Goal: Task Accomplishment & Management: Manage account settings

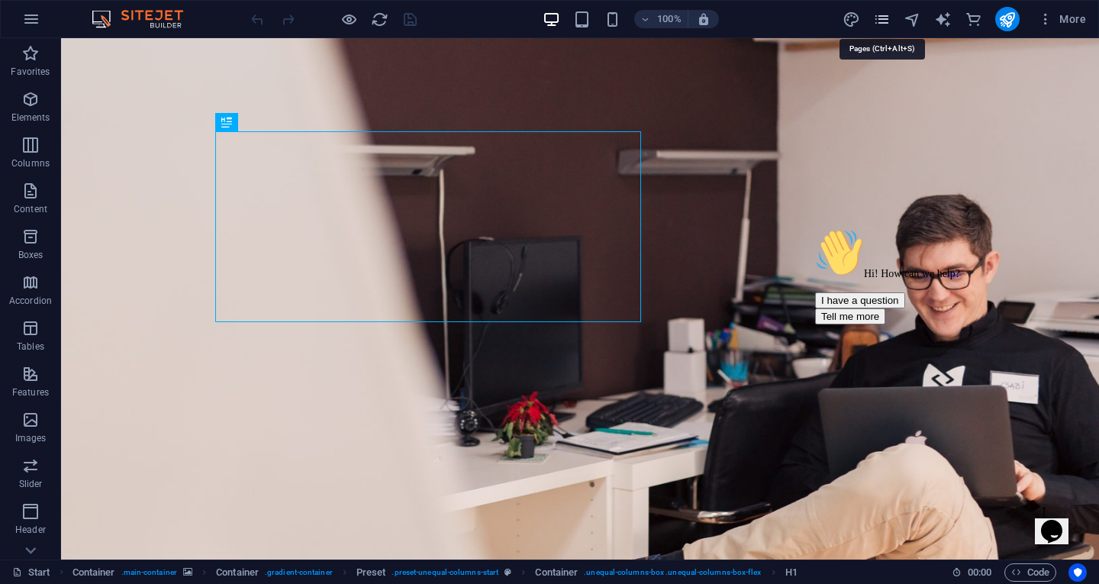
click at [881, 17] on icon "pages" at bounding box center [882, 20] width 18 height 18
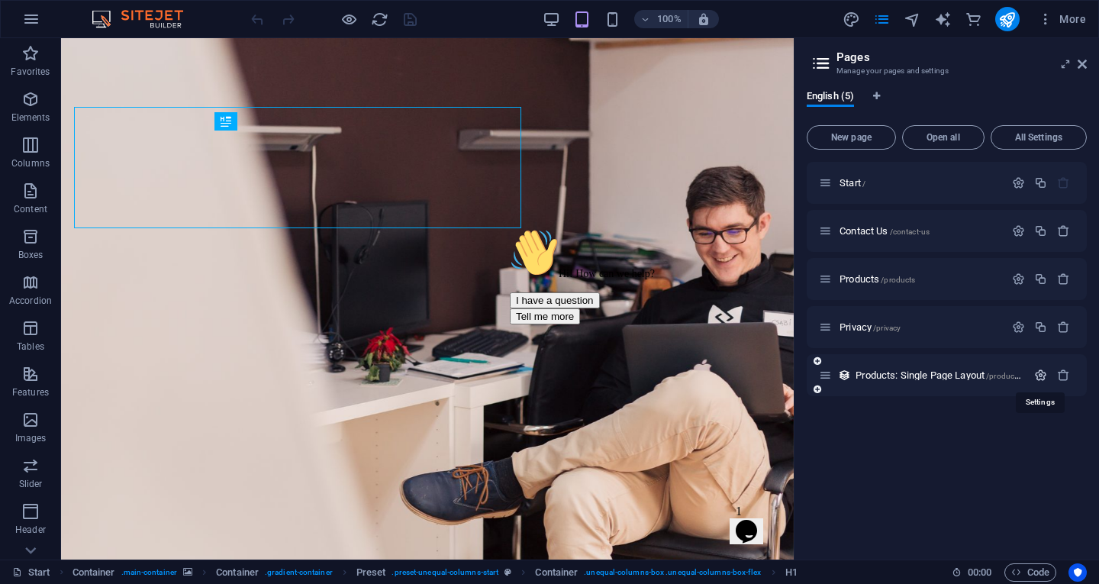
click at [1041, 376] on icon "button" at bounding box center [1040, 374] width 13 height 13
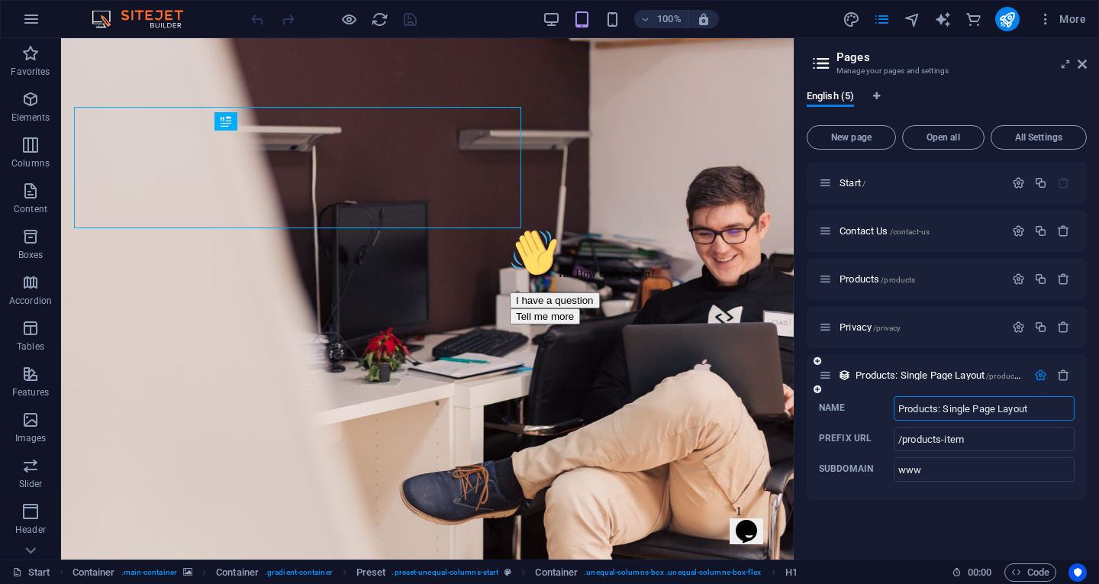
drag, startPoint x: 1041, startPoint y: 410, endPoint x: 943, endPoint y: 412, distance: 98.4
click at [943, 412] on input "Products: Single Page Layout" at bounding box center [983, 408] width 181 height 24
type input "Products:"
click at [851, 483] on div "Name Products: ​ Prefix URL /products-item ​ Subdomain www ​" at bounding box center [946, 448] width 280 height 104
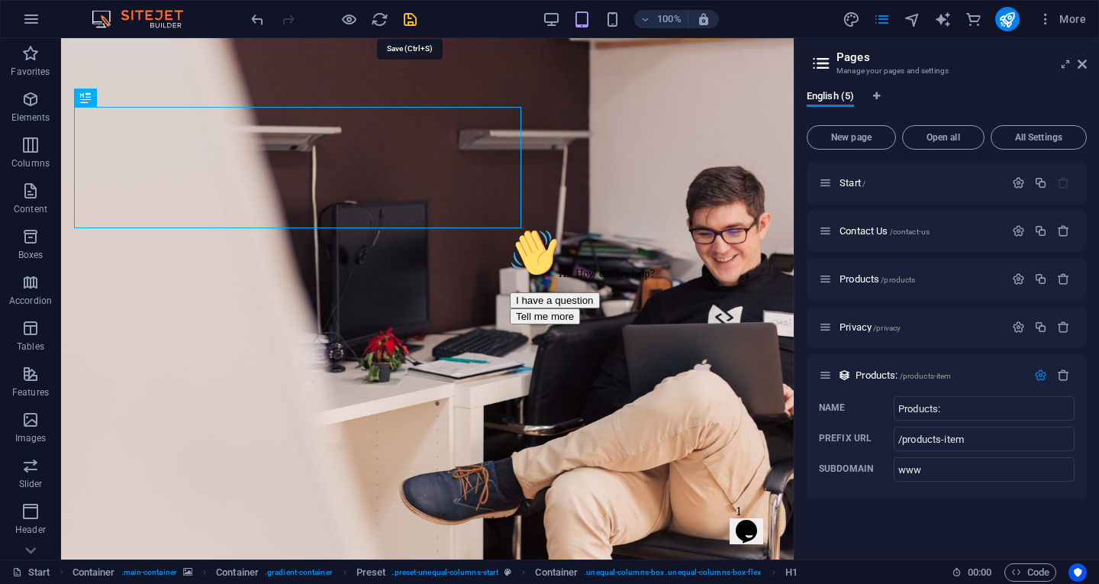
click at [414, 21] on icon "save" at bounding box center [410, 20] width 18 height 18
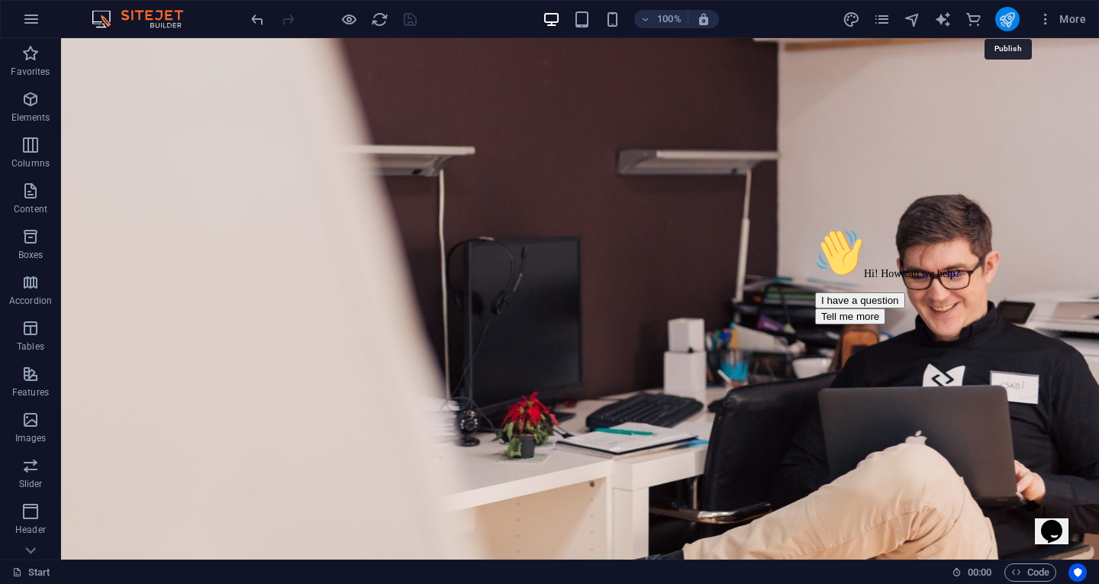
click at [1008, 21] on icon "publish" at bounding box center [1007, 20] width 18 height 18
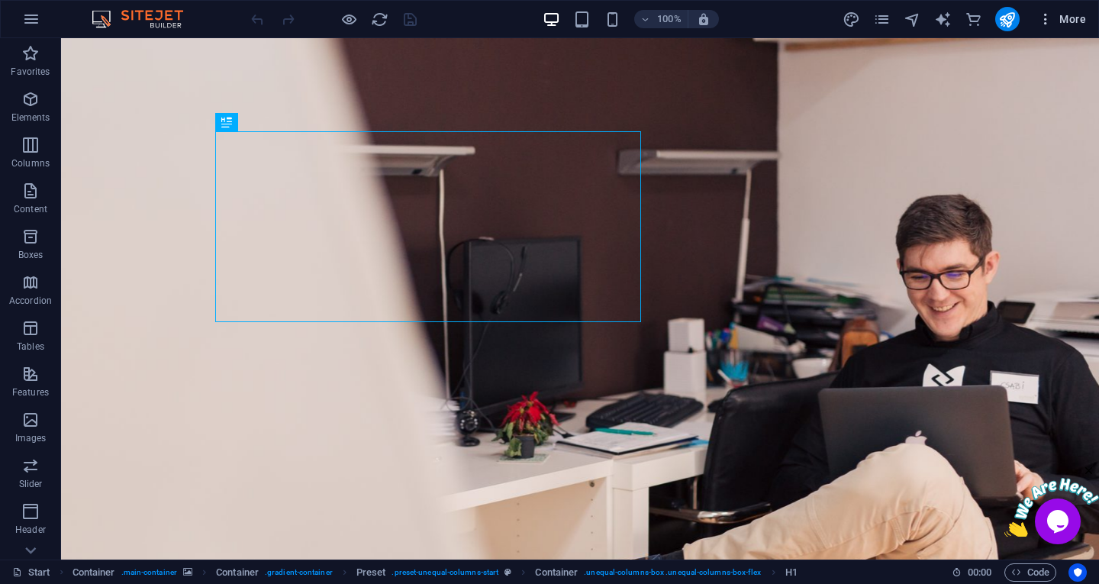
click at [1062, 18] on span "More" at bounding box center [1062, 18] width 48 height 15
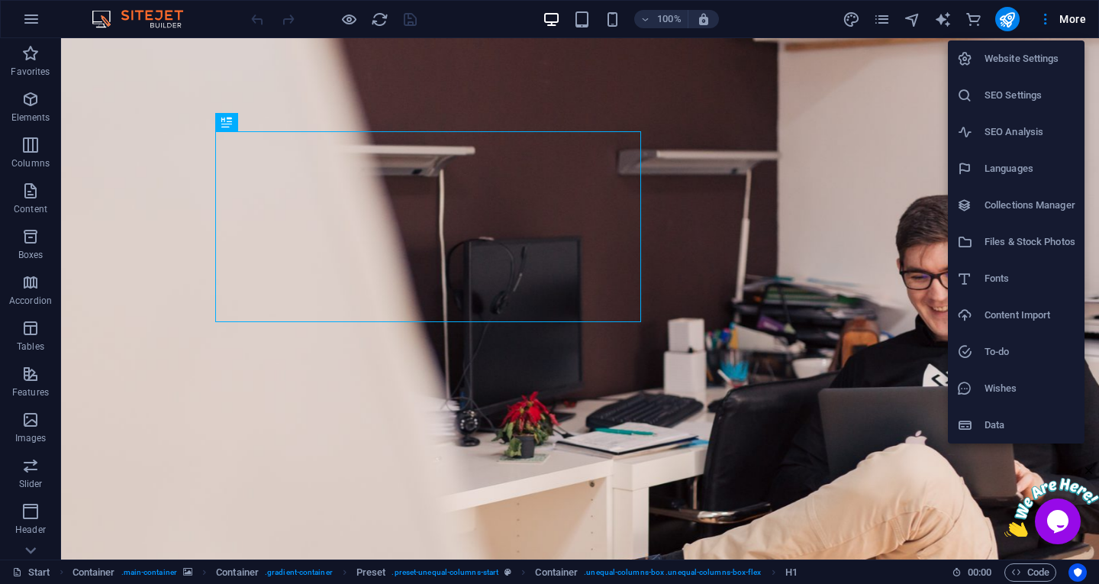
click at [997, 353] on h6 "To-do" at bounding box center [1029, 352] width 91 height 18
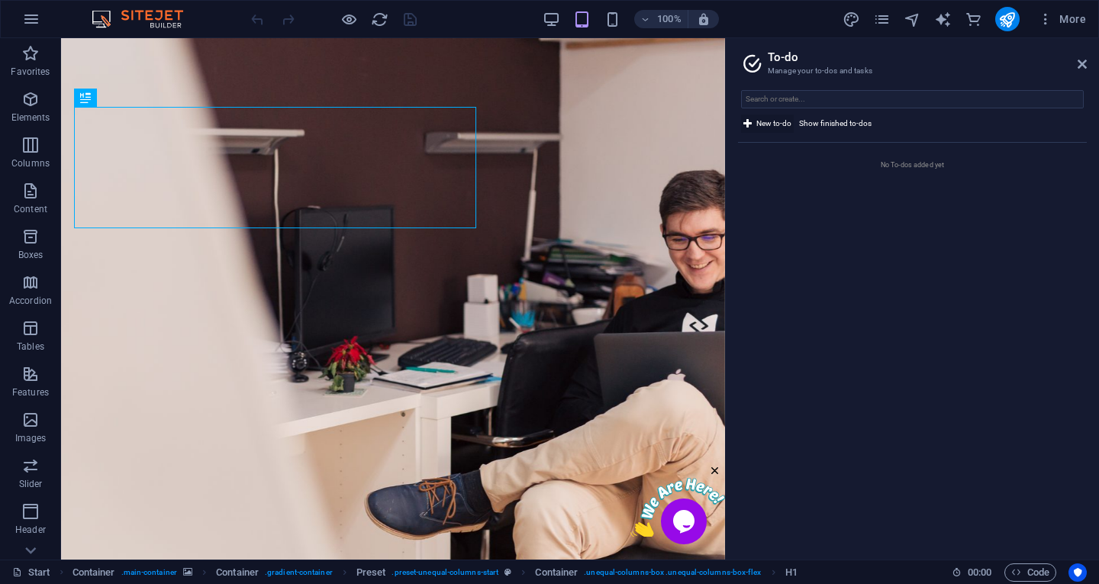
click at [763, 122] on span "New to-do" at bounding box center [773, 123] width 35 height 18
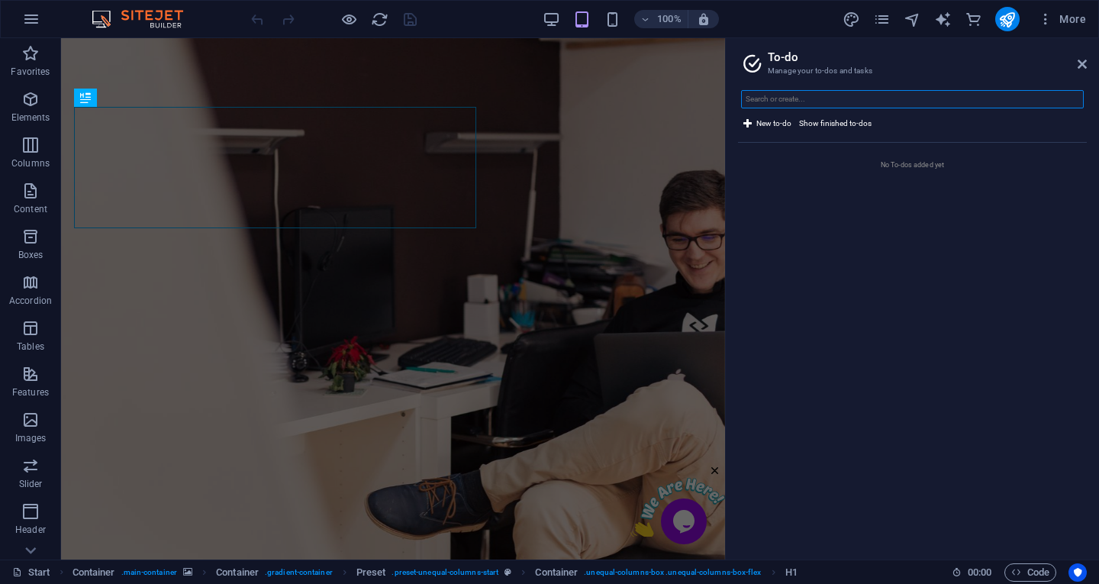
click at [774, 98] on input "text" at bounding box center [912, 99] width 343 height 18
click at [814, 122] on span "Show finished to-dos" at bounding box center [835, 123] width 72 height 18
click at [814, 124] on span "Show finished to-dos" at bounding box center [835, 123] width 72 height 18
click at [764, 121] on span "New to-do" at bounding box center [773, 123] width 35 height 18
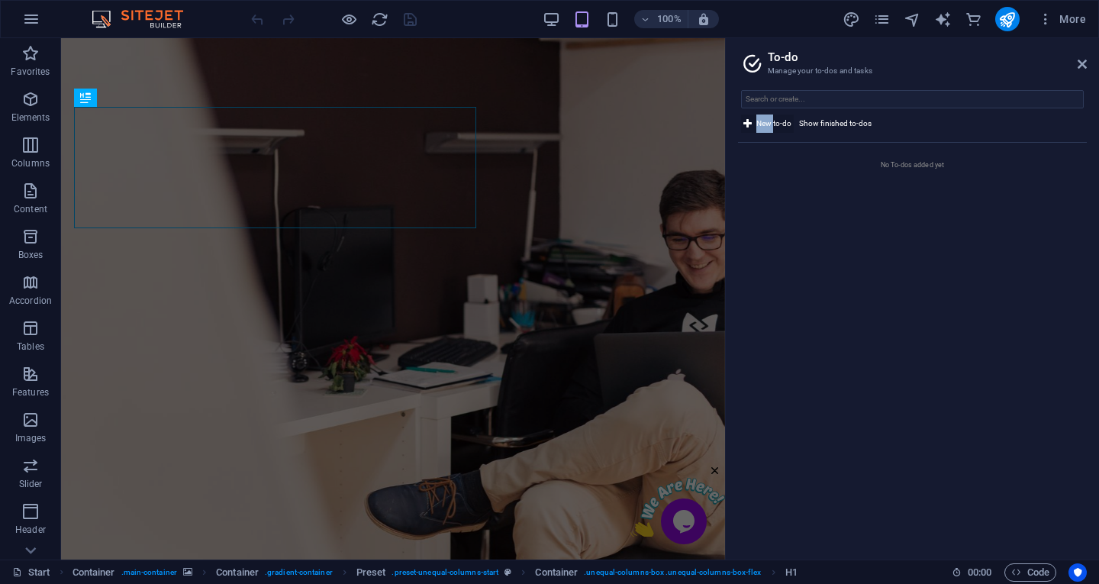
click at [764, 121] on span "New to-do" at bounding box center [773, 123] width 35 height 18
click at [786, 101] on input "text" at bounding box center [912, 99] width 343 height 18
type input "single page layout in seo title need fox"
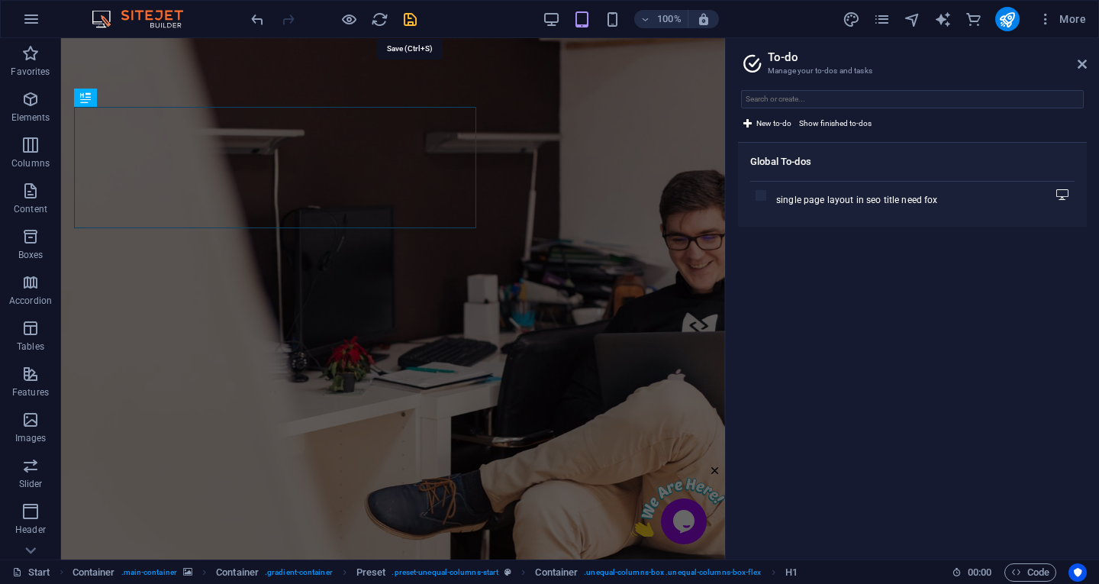
click at [408, 22] on icon "save" at bounding box center [410, 20] width 18 height 18
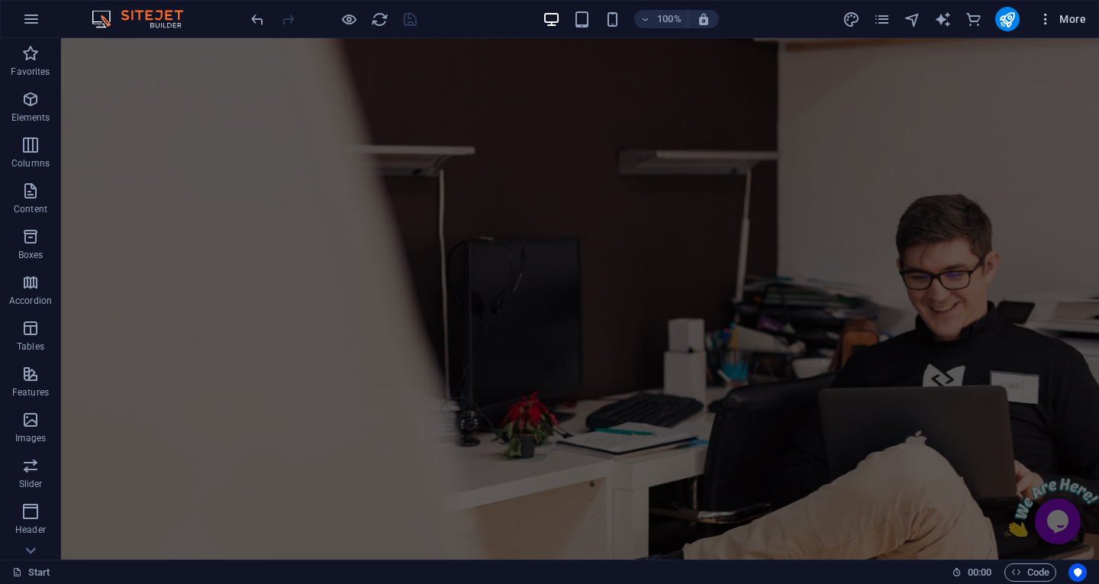
click at [1080, 19] on span "More" at bounding box center [1062, 18] width 48 height 15
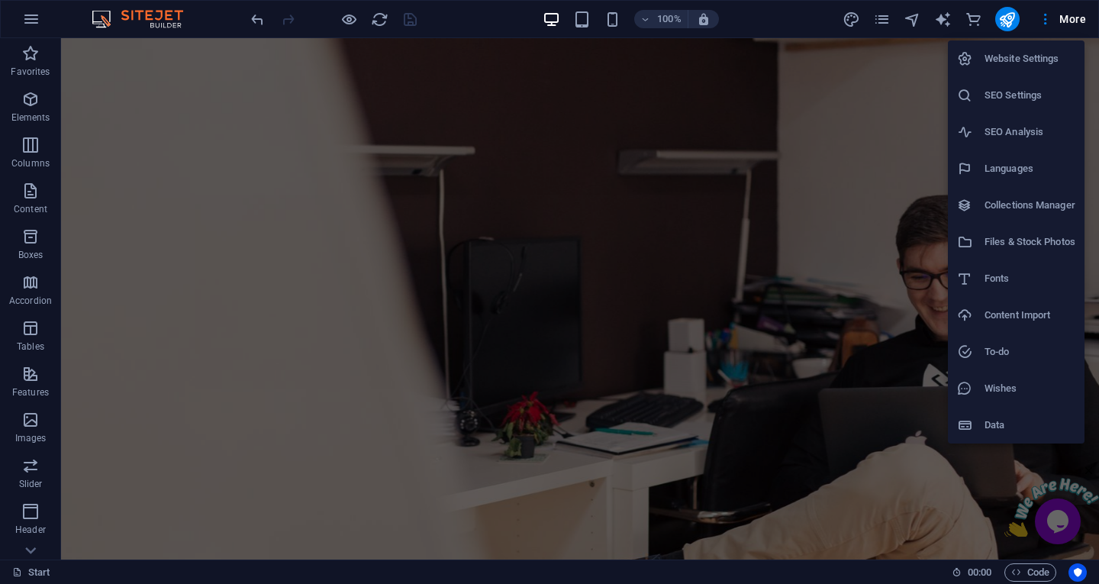
click at [1005, 354] on h6 "To-do" at bounding box center [1029, 352] width 91 height 18
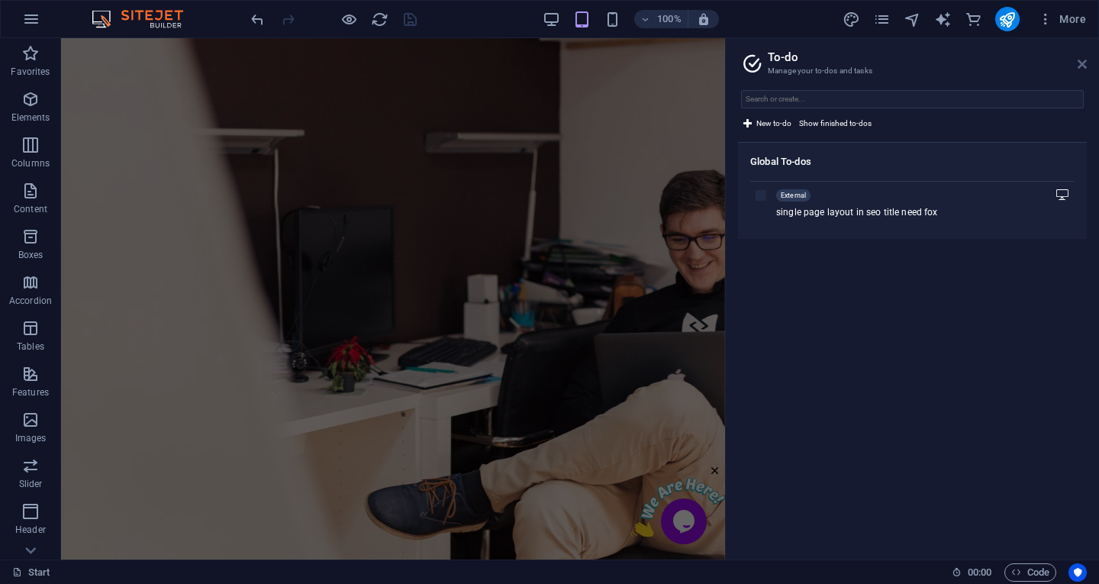
click at [1085, 66] on icon at bounding box center [1081, 64] width 9 height 12
